Goal: Navigation & Orientation: Find specific page/section

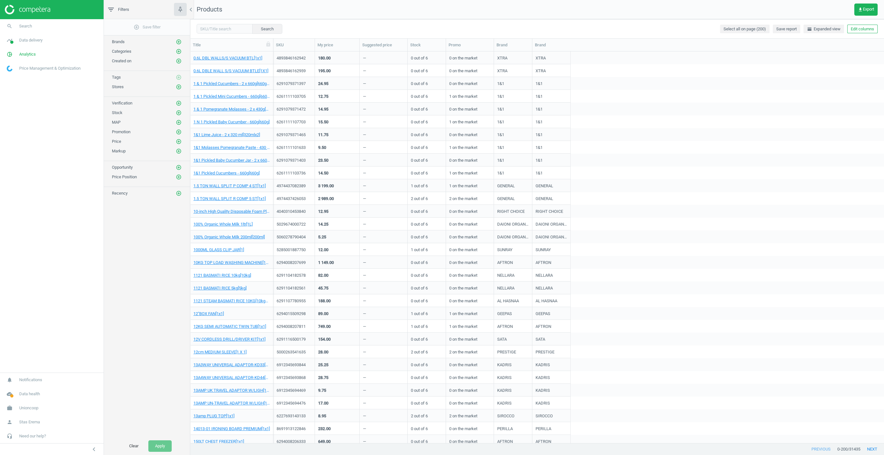
scroll to position [392, 694]
click at [23, 38] on span "Data delivery" at bounding box center [30, 40] width 23 height 6
click at [11, 54] on span "Overview" at bounding box center [14, 53] width 15 height 5
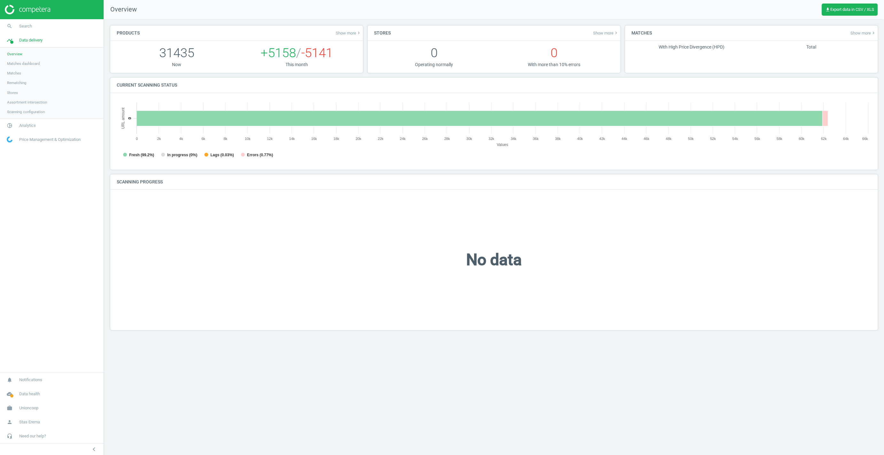
scroll to position [128, 755]
click at [14, 66] on span "Matches dashboard" at bounding box center [23, 63] width 33 height 5
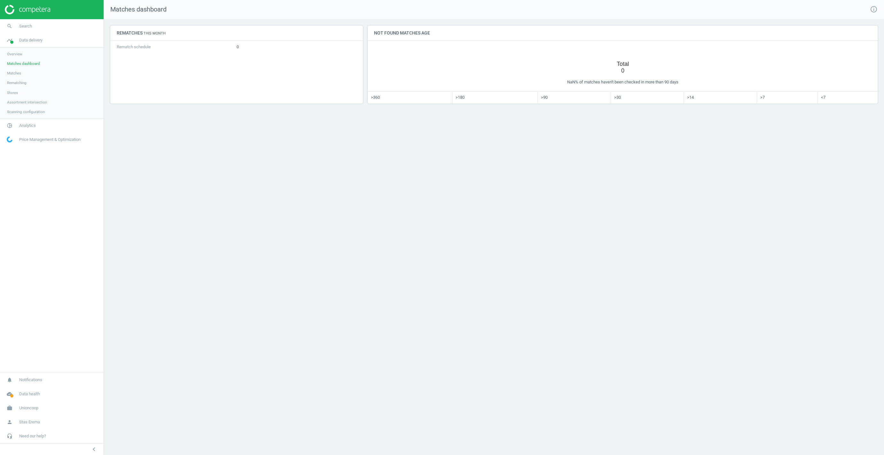
click at [28, 12] on img at bounding box center [27, 10] width 45 height 10
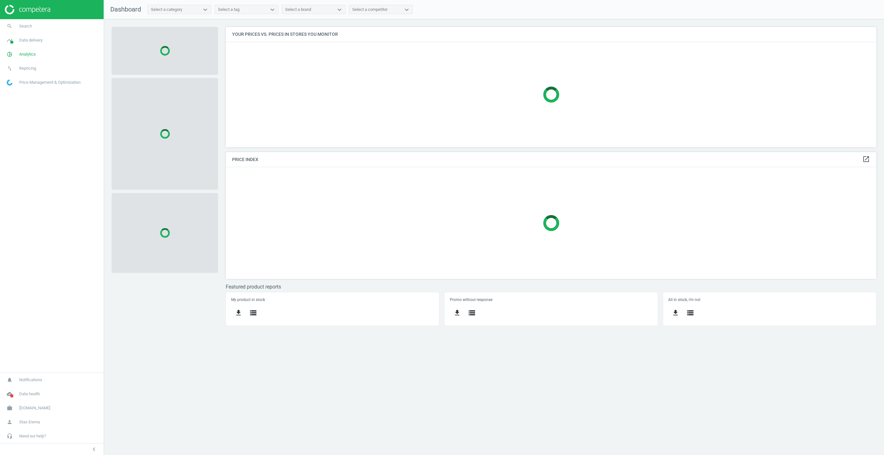
scroll to position [121, 651]
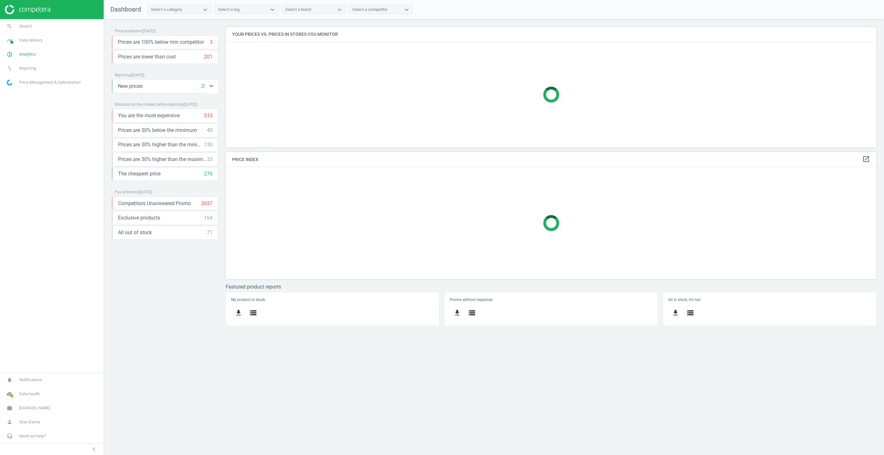
click at [192, 88] on div "New prices 2588 keyboard_arrow_down" at bounding box center [165, 86] width 95 height 7
click at [210, 90] on icon "keyboard_arrow_down" at bounding box center [211, 86] width 8 height 8
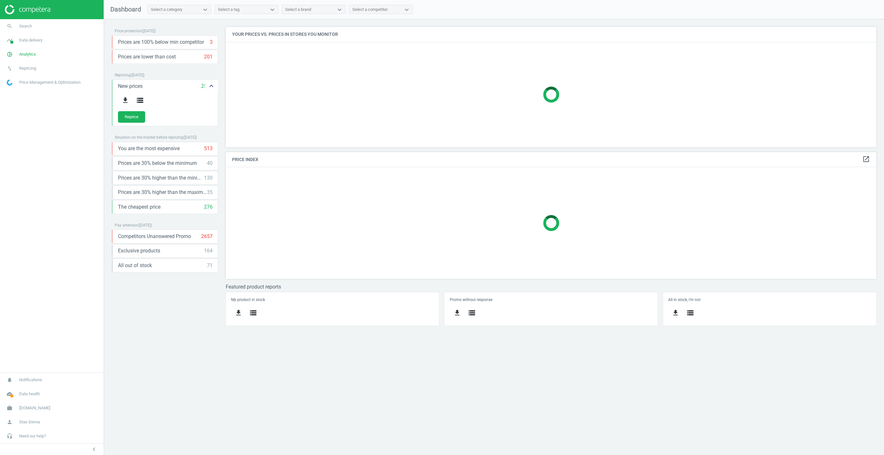
click at [212, 89] on icon "keyboard_arrow_up" at bounding box center [211, 86] width 8 height 8
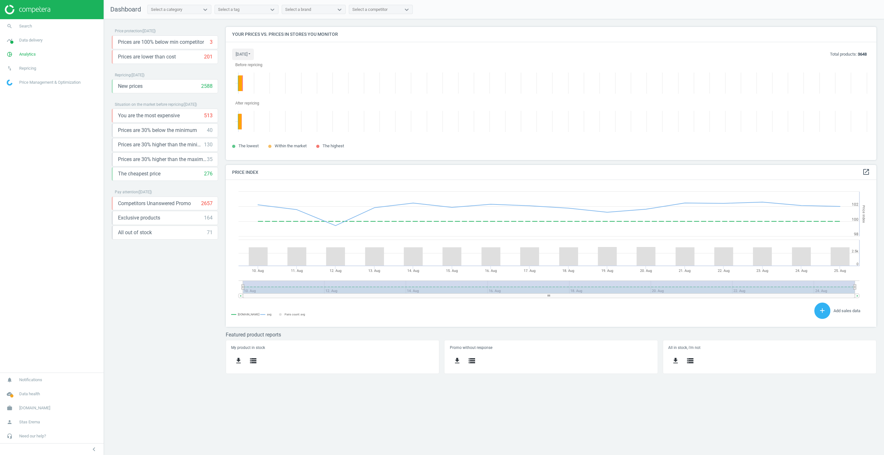
scroll to position [133, 651]
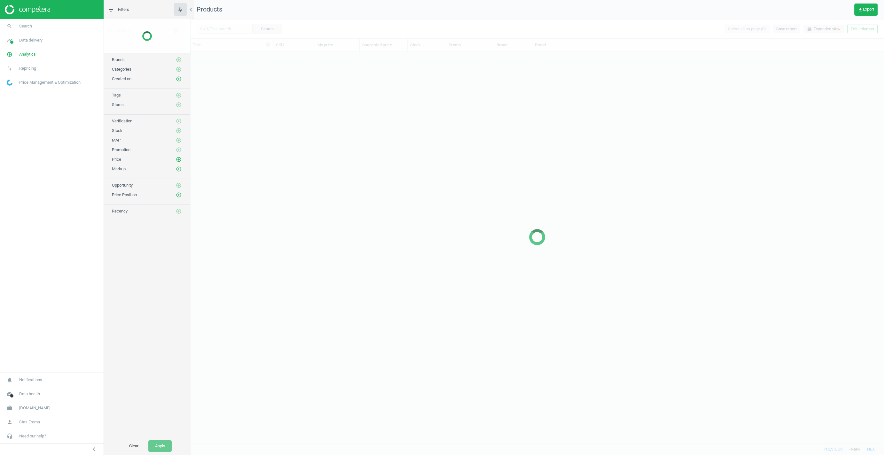
scroll to position [392, 694]
